Goal: Answer question/provide support

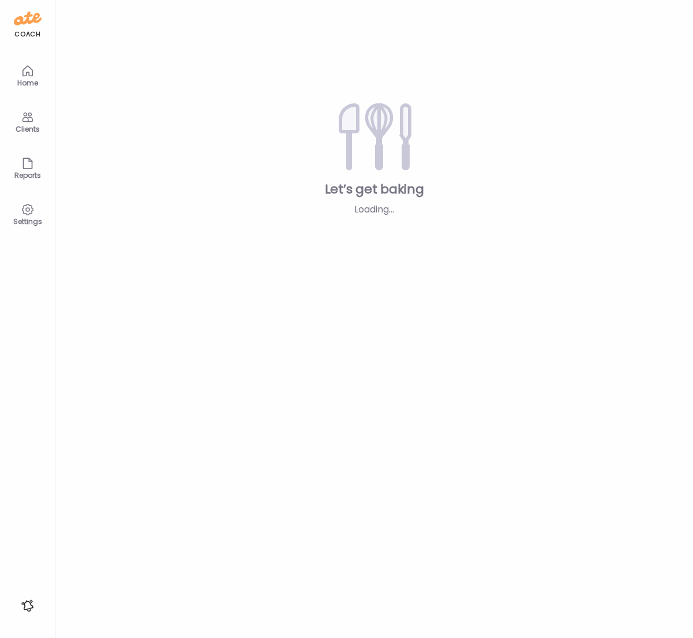
type textarea "**********"
type input "**********"
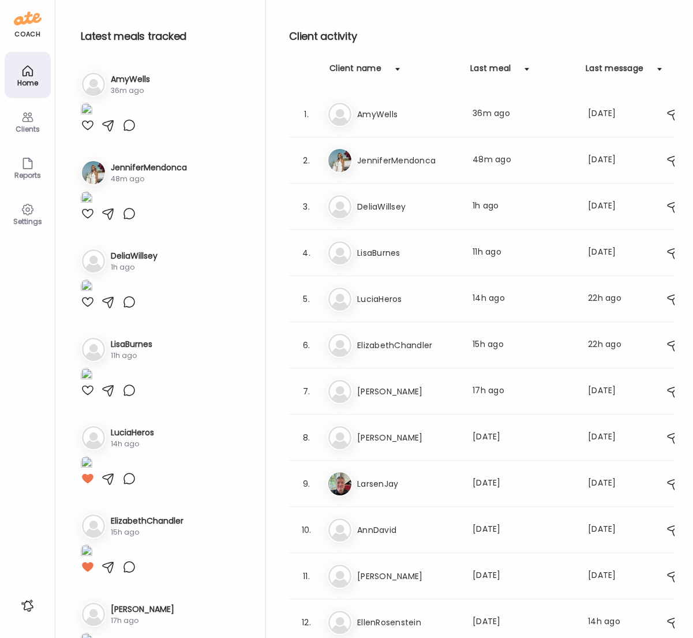
type input "**********"
click at [40, 127] on div "Clients" at bounding box center [28, 129] width 42 height 8
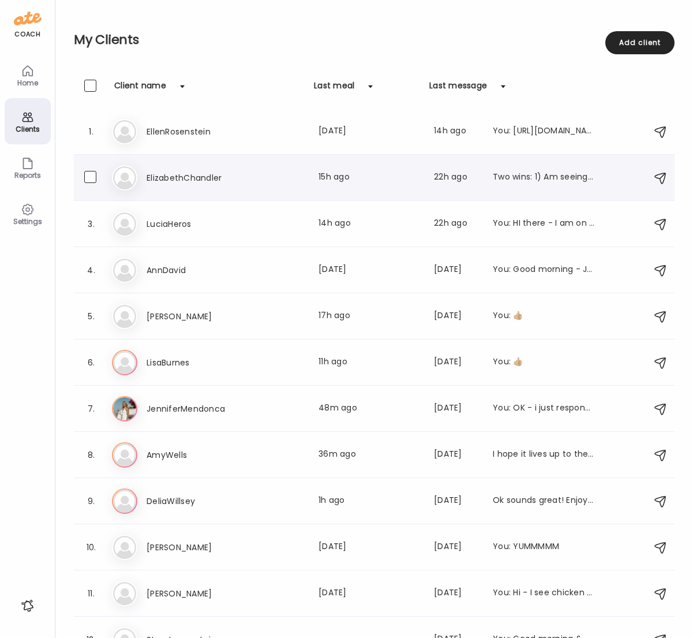
click at [199, 180] on h3 "ElizabethChandler" at bounding box center [198, 178] width 102 height 14
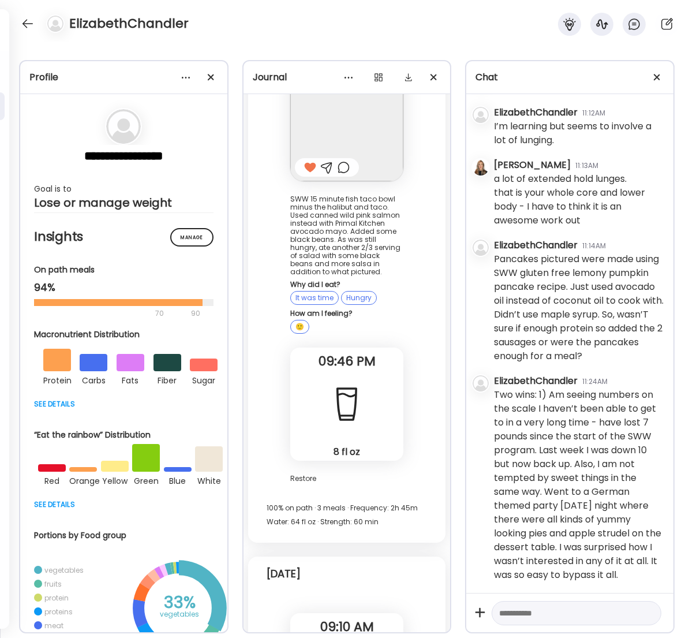
scroll to position [31696, 0]
drag, startPoint x: 562, startPoint y: 577, endPoint x: 482, endPoint y: 399, distance: 195.6
click at [482, 399] on div "[DATE] - [DATE] [PERSON_NAME] 05:54PM Hi [PERSON_NAME] look forward to meeting …" at bounding box center [569, 343] width 207 height 499
copy div "Two wins: 1) Am seeing numbers on the scale I haven’t been able to get to in a …"
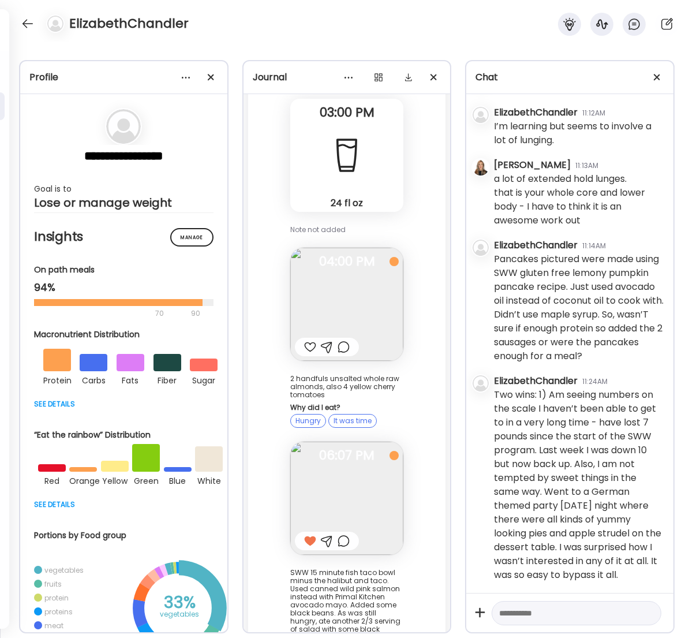
scroll to position [31301, 0]
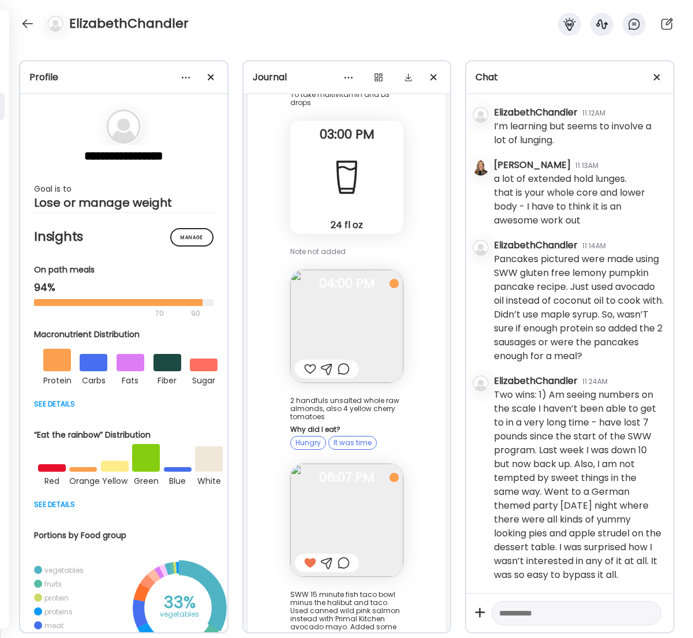
click at [353, 464] on img at bounding box center [346, 520] width 113 height 113
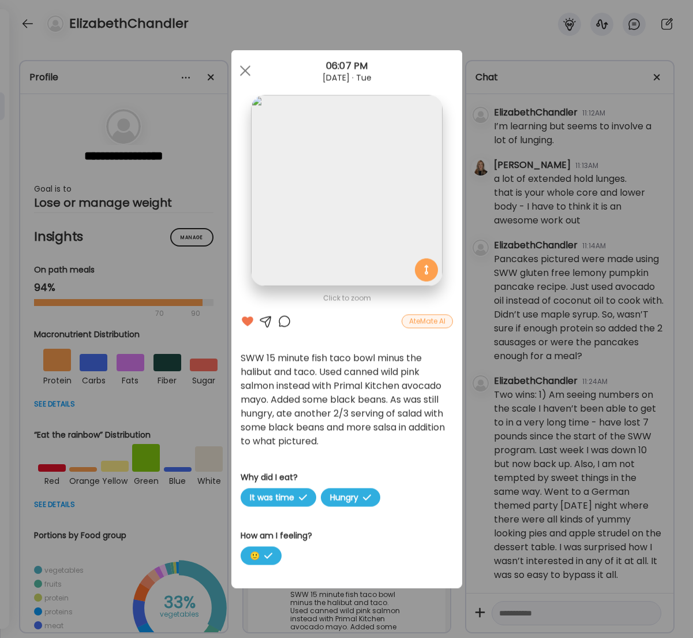
click at [353, 316] on div "Click to zoom AteMate AI SWW 15 minute fish taco bowl minus the halibut and tac…" at bounding box center [346, 319] width 231 height 538
click at [246, 70] on div at bounding box center [245, 70] width 23 height 23
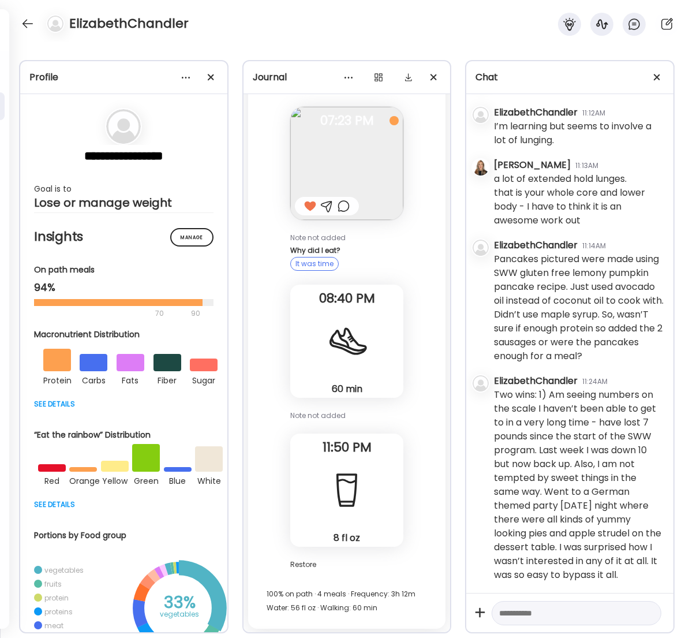
scroll to position [29942, 0]
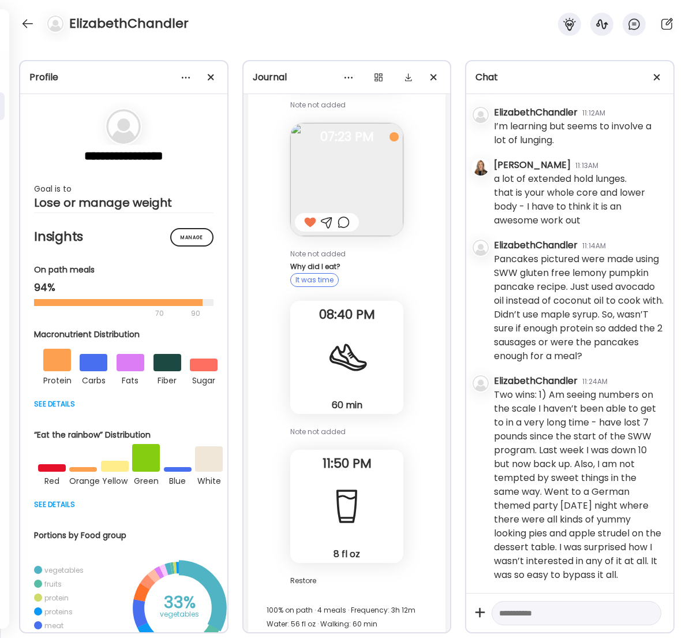
click at [350, 337] on div at bounding box center [347, 358] width 42 height 42
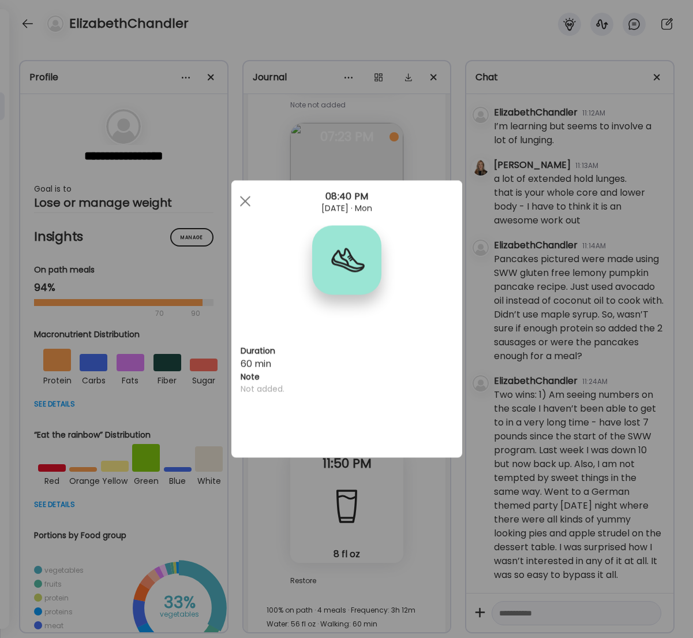
click at [350, 172] on div "Ate Coach Dashboard Wahoo! It’s official Take a moment to set up your Coach Pro…" at bounding box center [346, 319] width 693 height 638
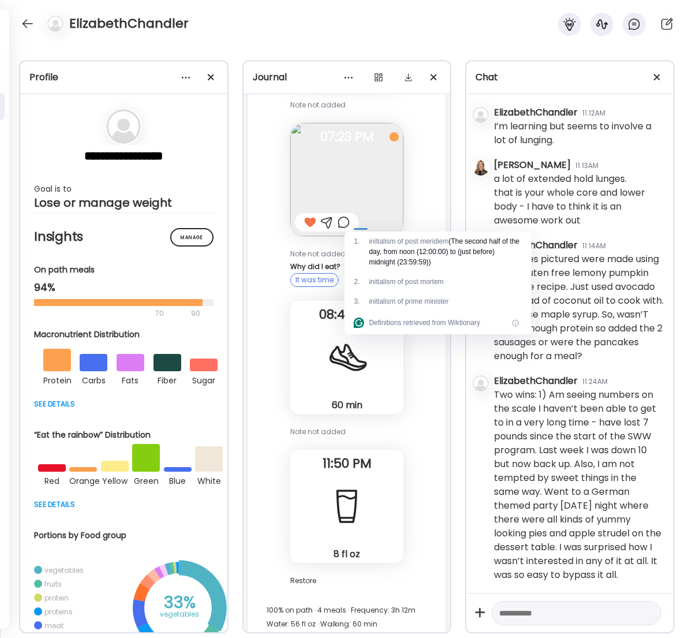
click at [350, 337] on div at bounding box center [347, 358] width 42 height 42
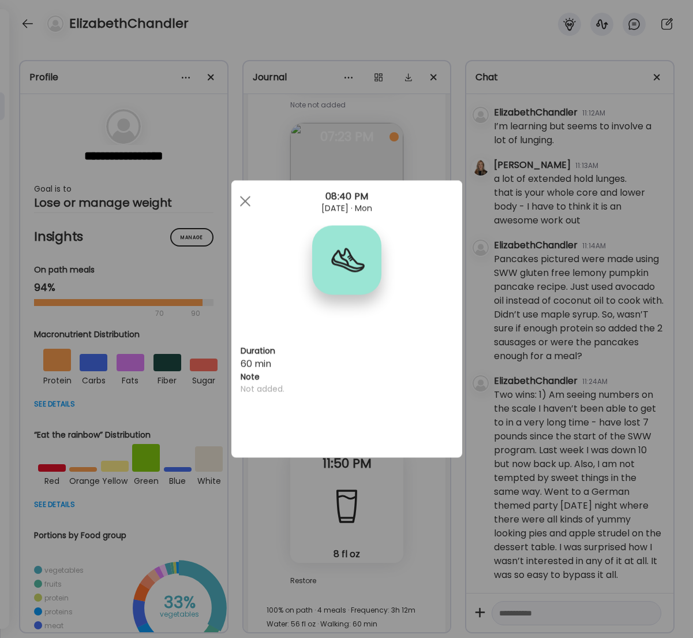
drag, startPoint x: 234, startPoint y: 142, endPoint x: 251, endPoint y: 141, distance: 17.4
click at [234, 142] on div "Ate Coach Dashboard Wahoo! It’s official Take a moment to set up your Coach Pro…" at bounding box center [346, 319] width 693 height 638
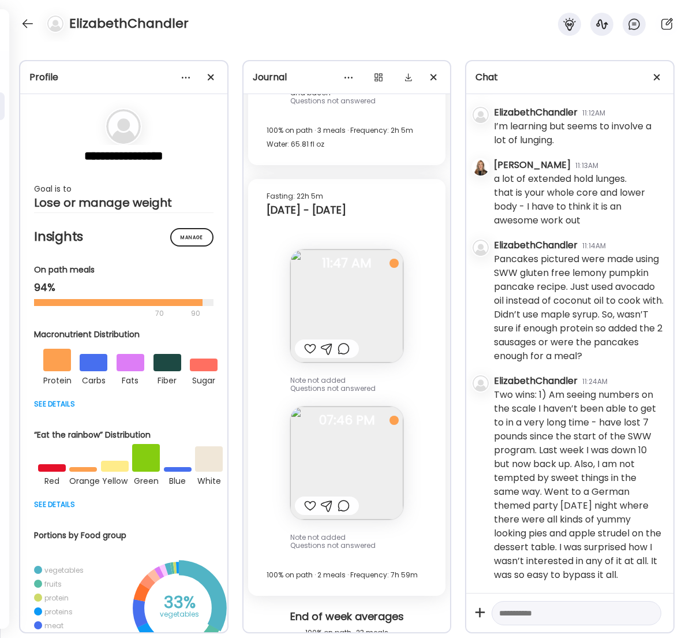
scroll to position [17669, 0]
